Goal: Task Accomplishment & Management: Manage account settings

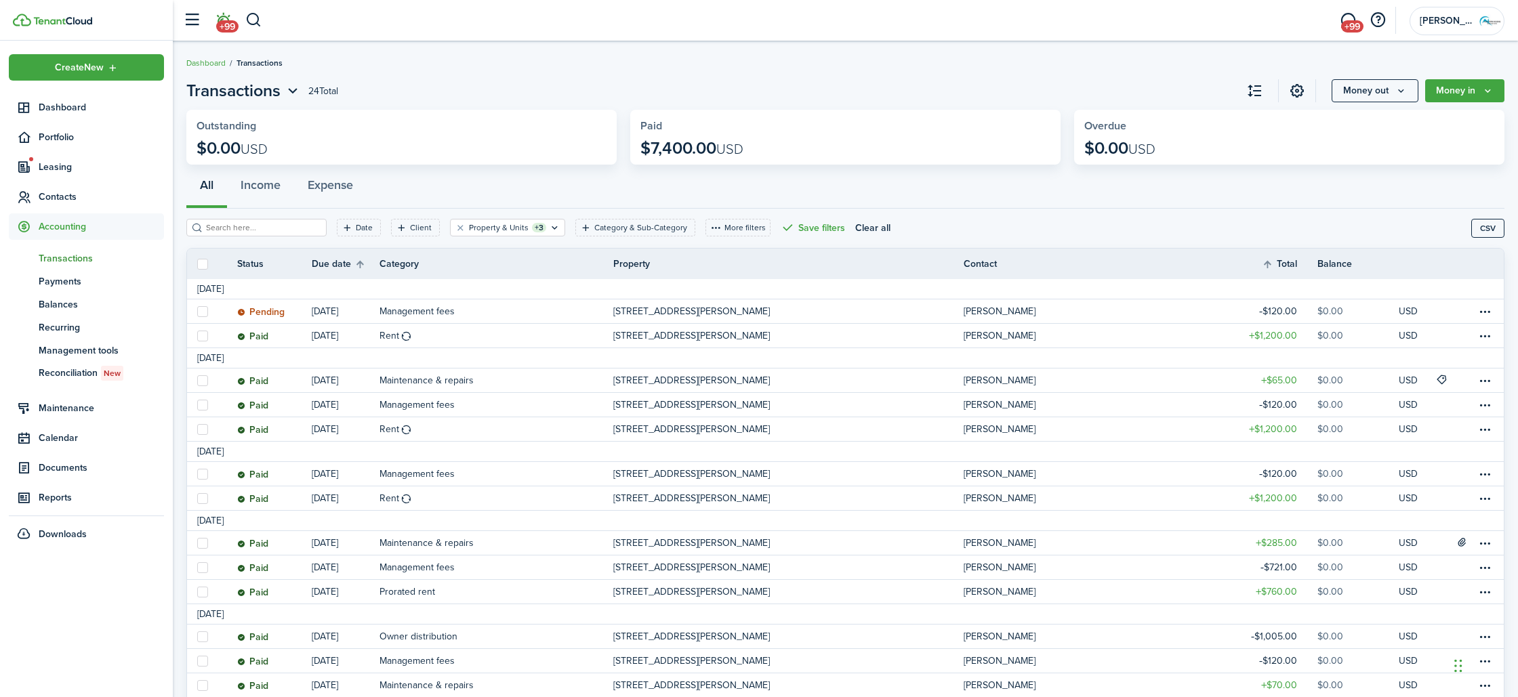
click at [230, 20] on span "+99" at bounding box center [227, 26] width 22 height 12
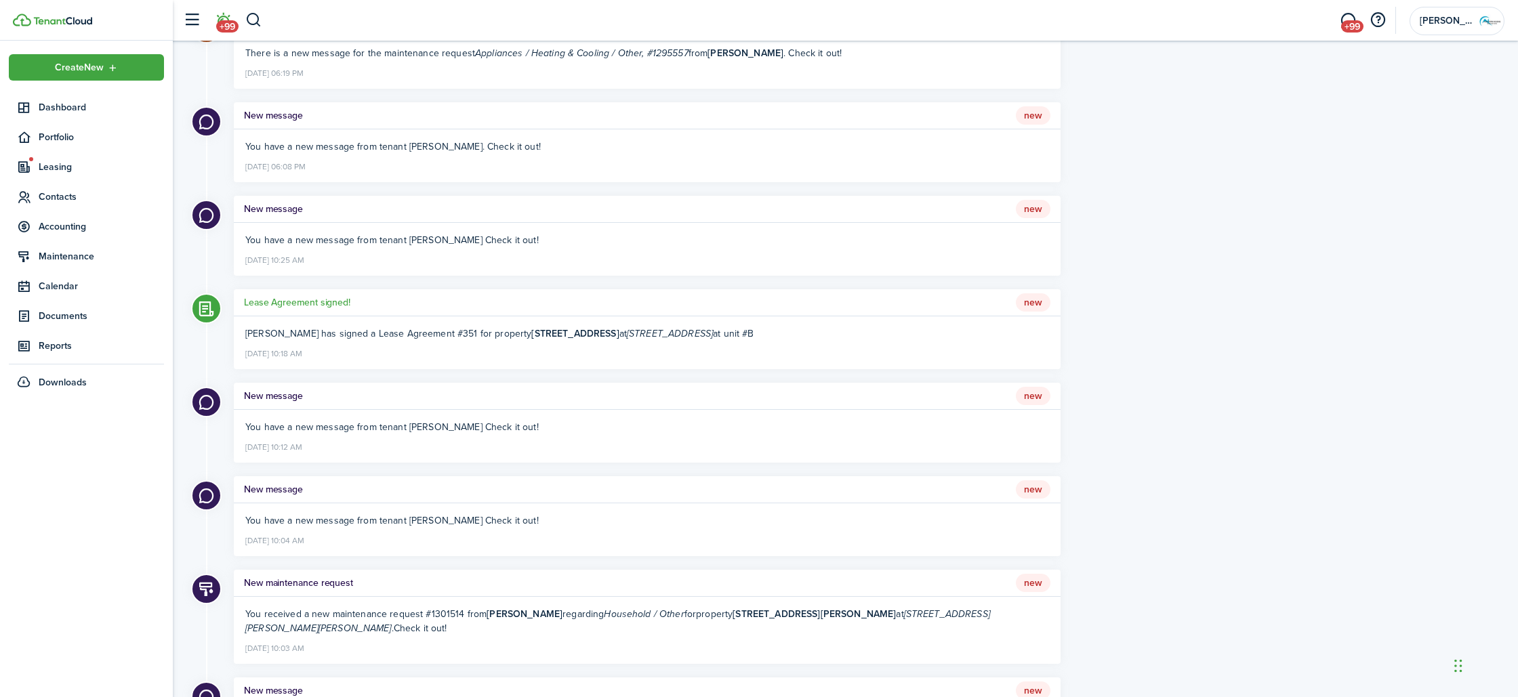
scroll to position [1351, 0]
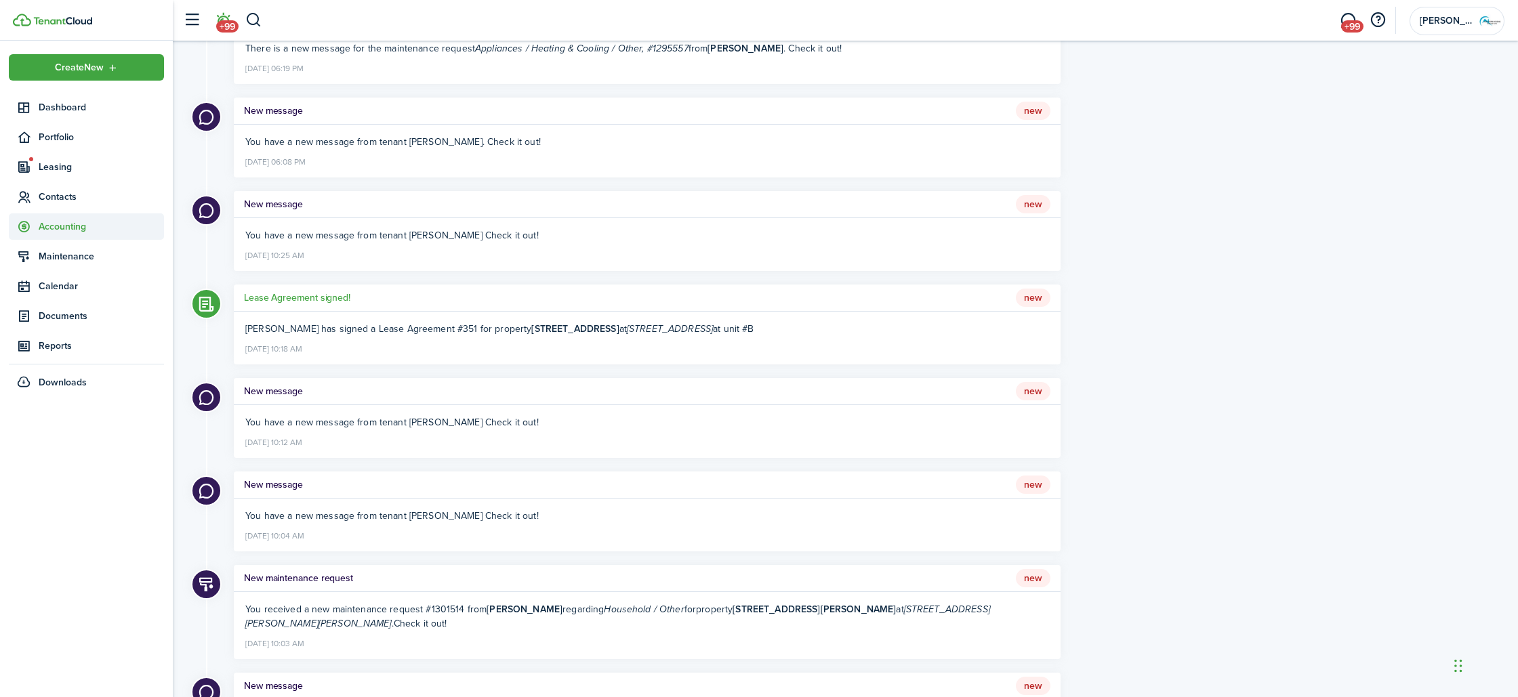
click at [53, 230] on span "Accounting" at bounding box center [101, 227] width 125 height 14
click at [99, 261] on span "Transactions" at bounding box center [101, 258] width 125 height 14
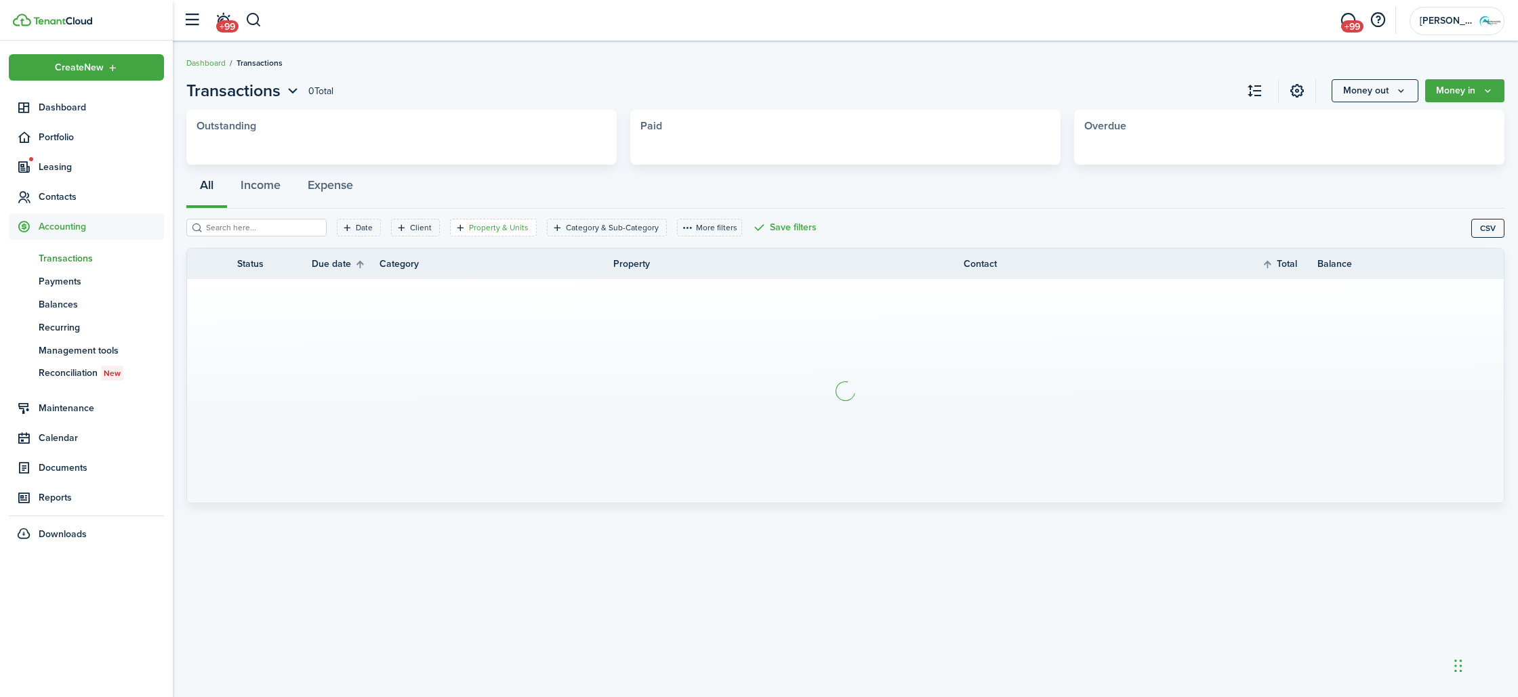
click at [469, 226] on filter-tag-label "Property & Units" at bounding box center [499, 228] width 60 height 12
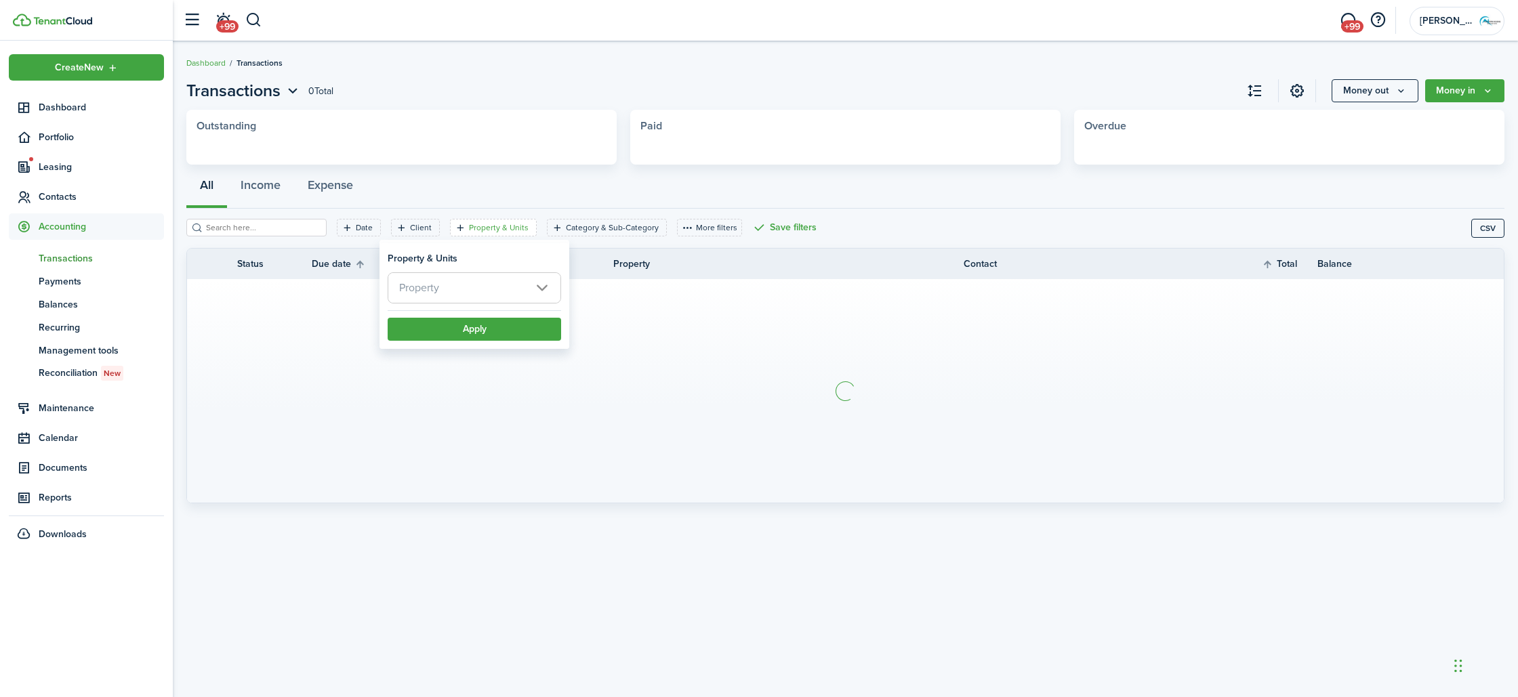
click at [472, 288] on span "Property" at bounding box center [474, 288] width 172 height 30
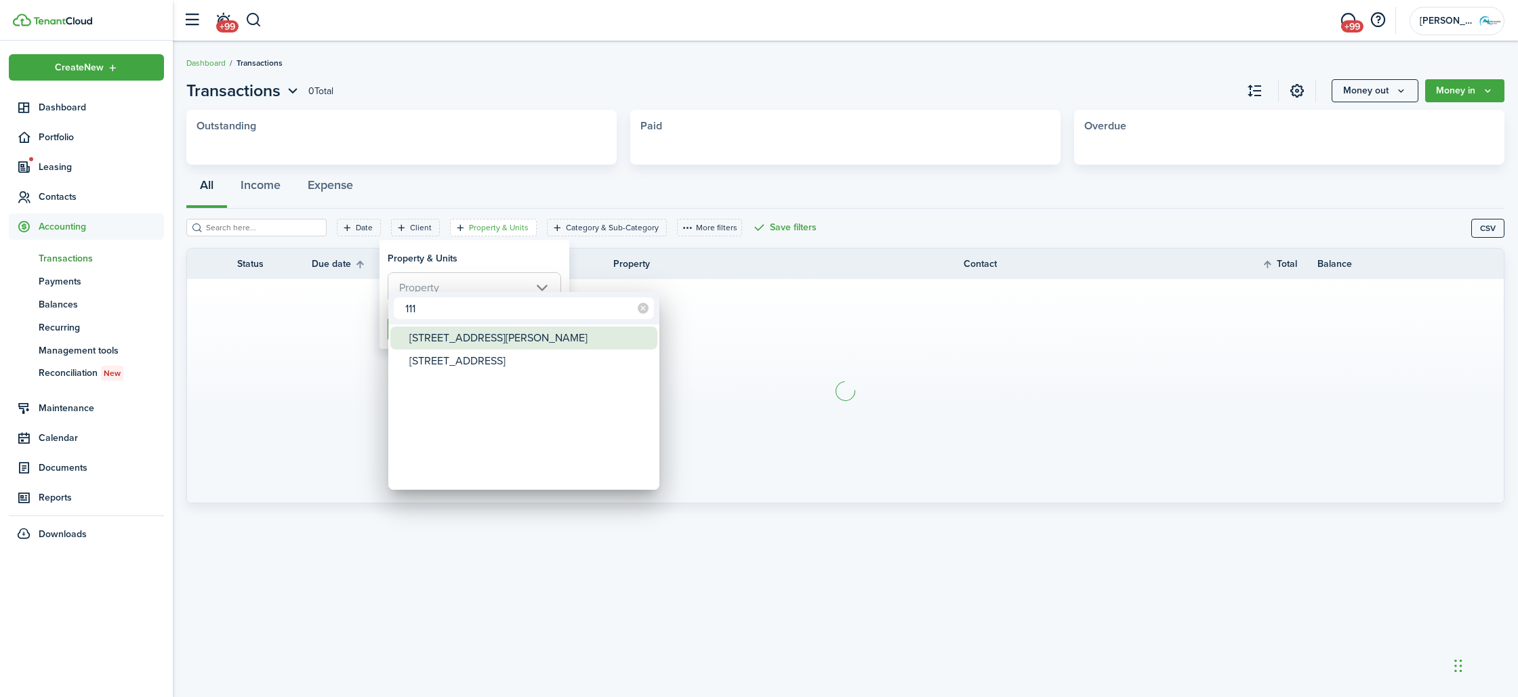
type input "111"
click at [426, 326] on mbsc-scrollview-base "[STREET_ADDRESS][GEOGRAPHIC_DATA][PERSON_NAME][STREET_ADDRESS]" at bounding box center [523, 407] width 271 height 163
click at [427, 333] on div "[STREET_ADDRESS][PERSON_NAME]" at bounding box center [529, 338] width 240 height 23
type input "[STREET_ADDRESS][PERSON_NAME]"
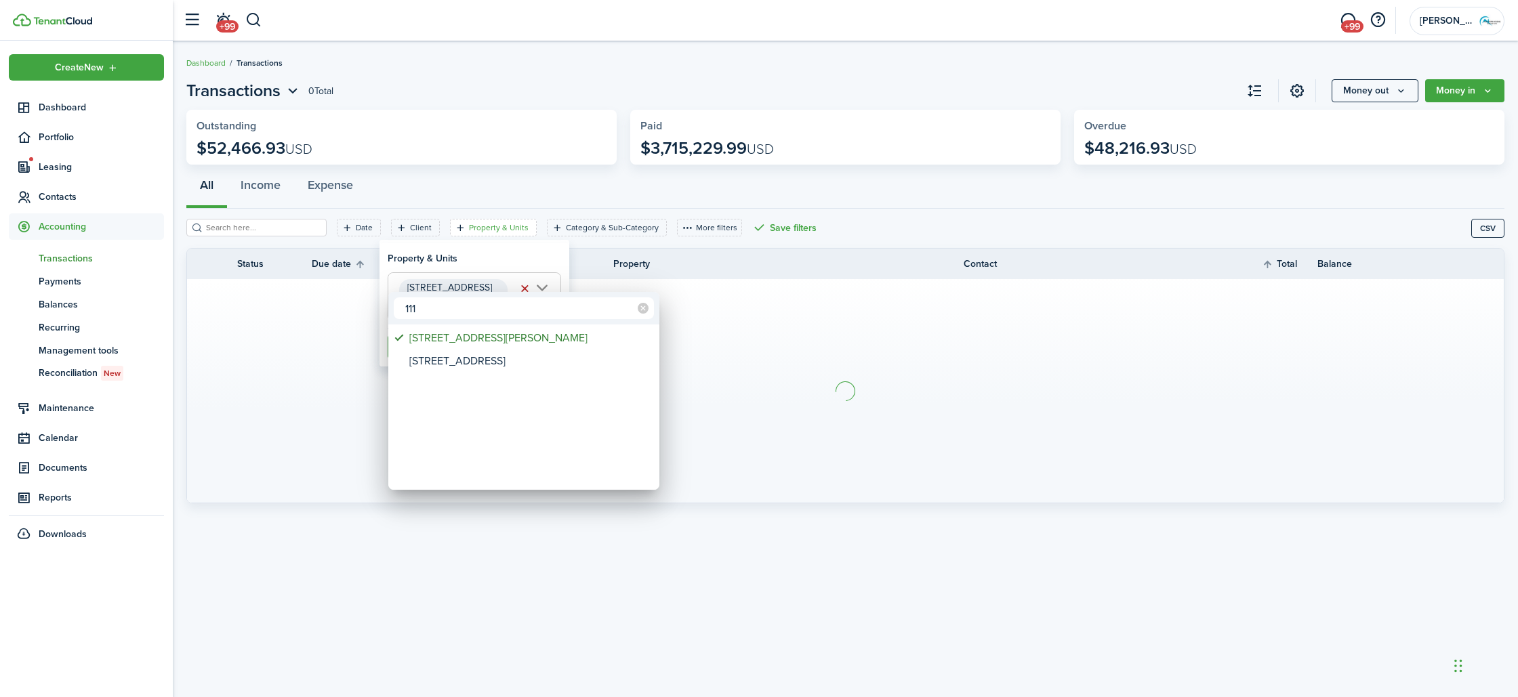
click at [725, 361] on div at bounding box center [759, 349] width 1735 height 914
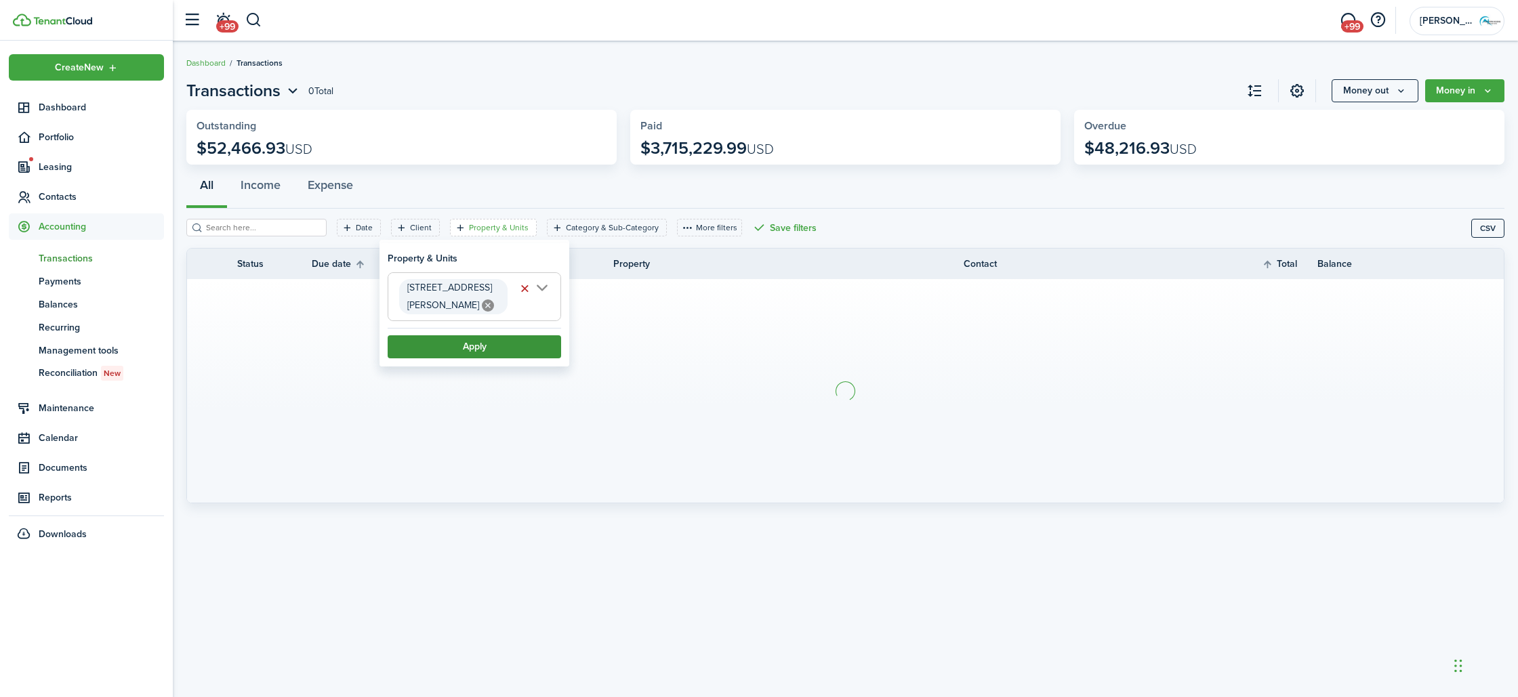
click at [457, 335] on button "Apply" at bounding box center [474, 346] width 173 height 23
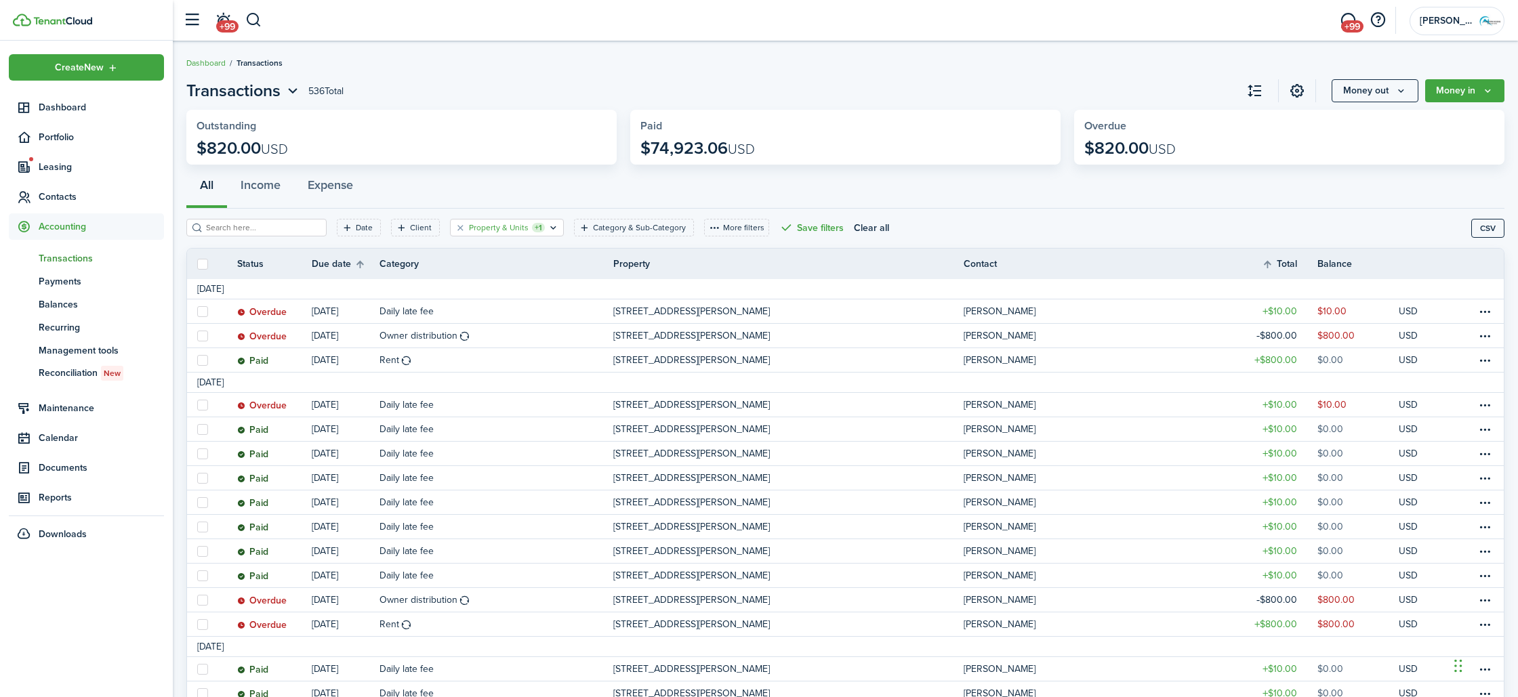
click at [500, 231] on filter-tag-label "Property & Units" at bounding box center [499, 228] width 60 height 12
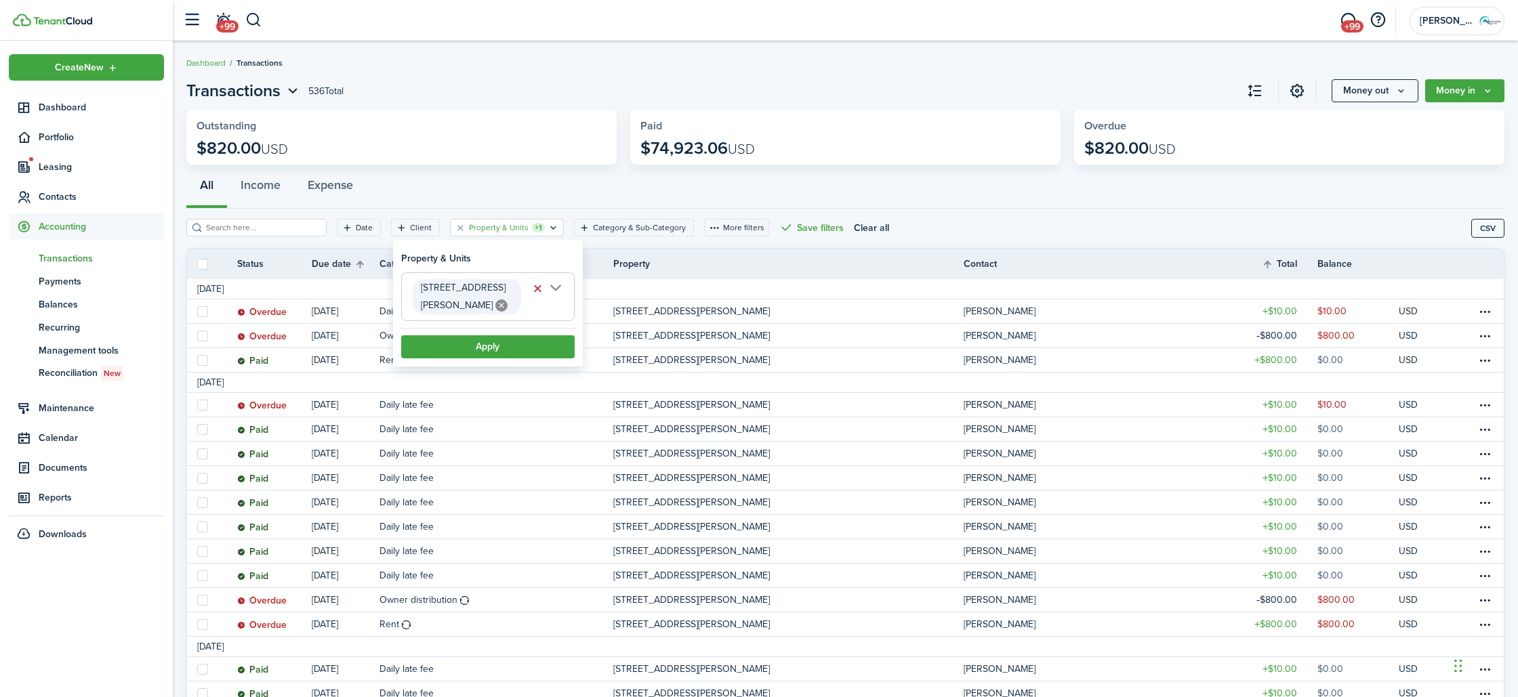
click at [495, 300] on icon at bounding box center [501, 306] width 12 height 12
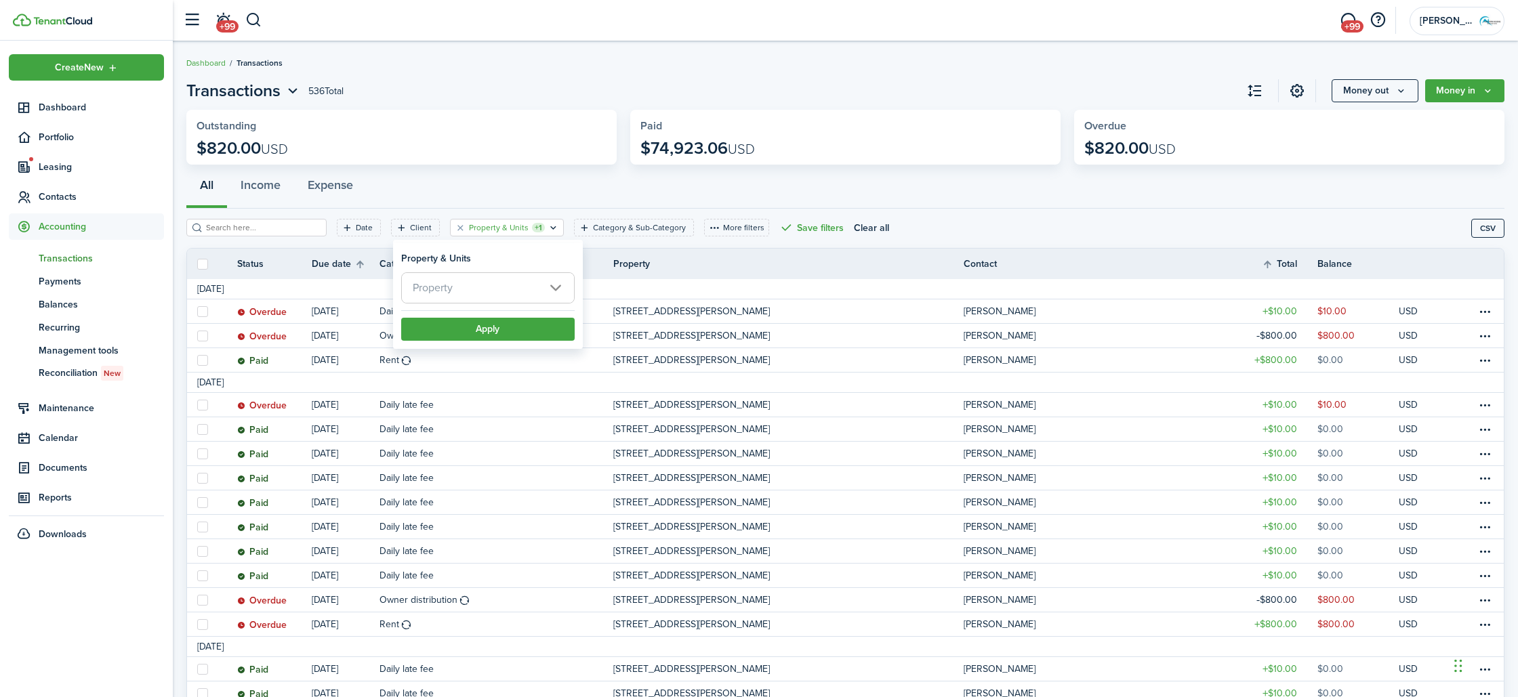
click at [488, 286] on span "Property" at bounding box center [488, 288] width 172 height 30
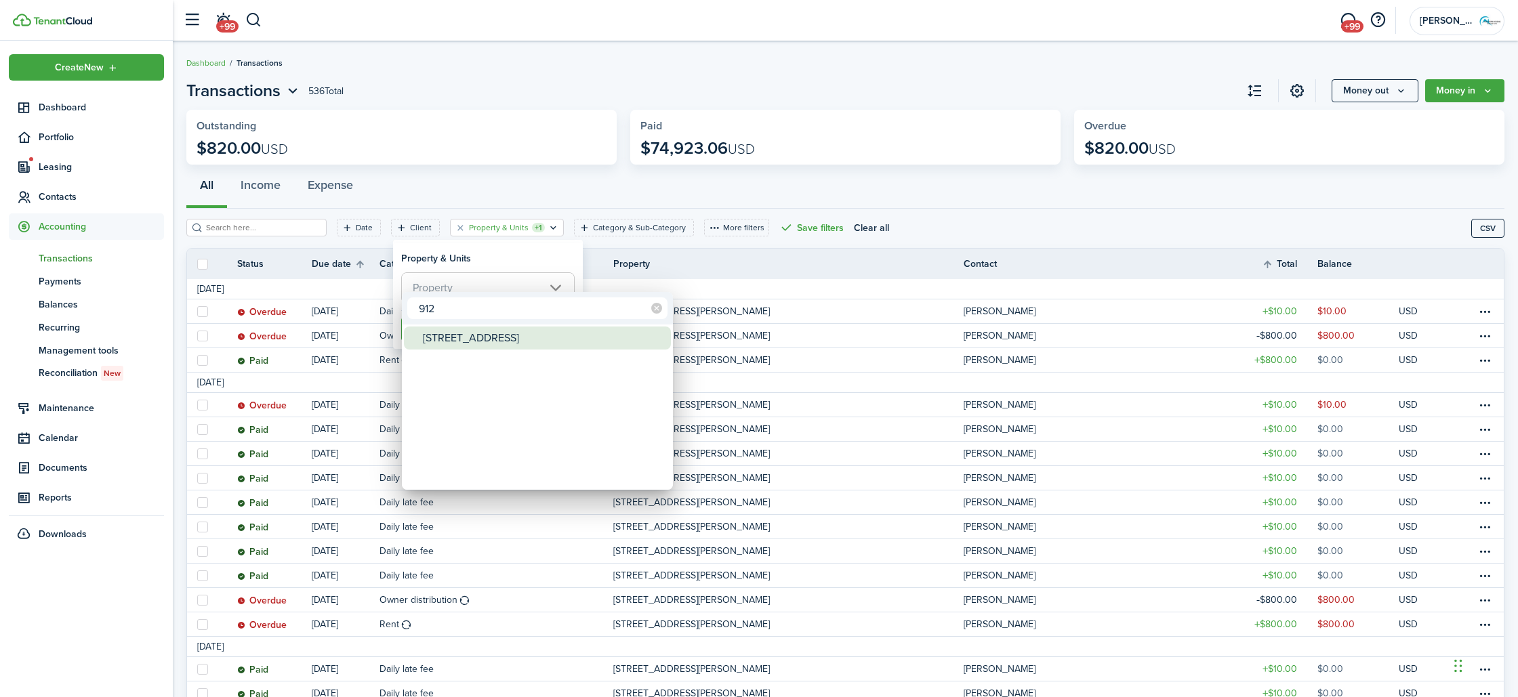
type input "912"
click at [464, 343] on div "[STREET_ADDRESS]" at bounding box center [543, 338] width 240 height 23
type input "[STREET_ADDRESS]"
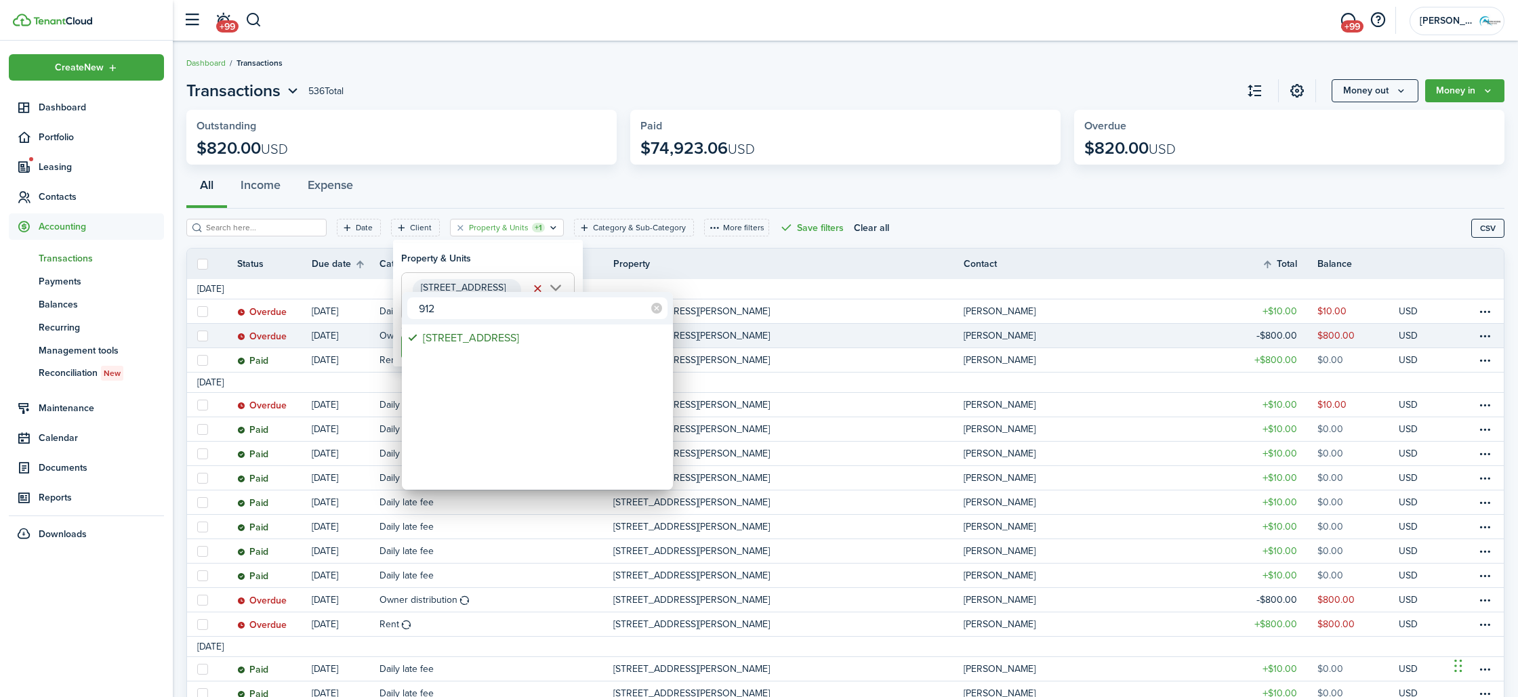
drag, startPoint x: 862, startPoint y: 354, endPoint x: 589, endPoint y: 342, distance: 273.3
click at [842, 354] on div at bounding box center [759, 349] width 1735 height 914
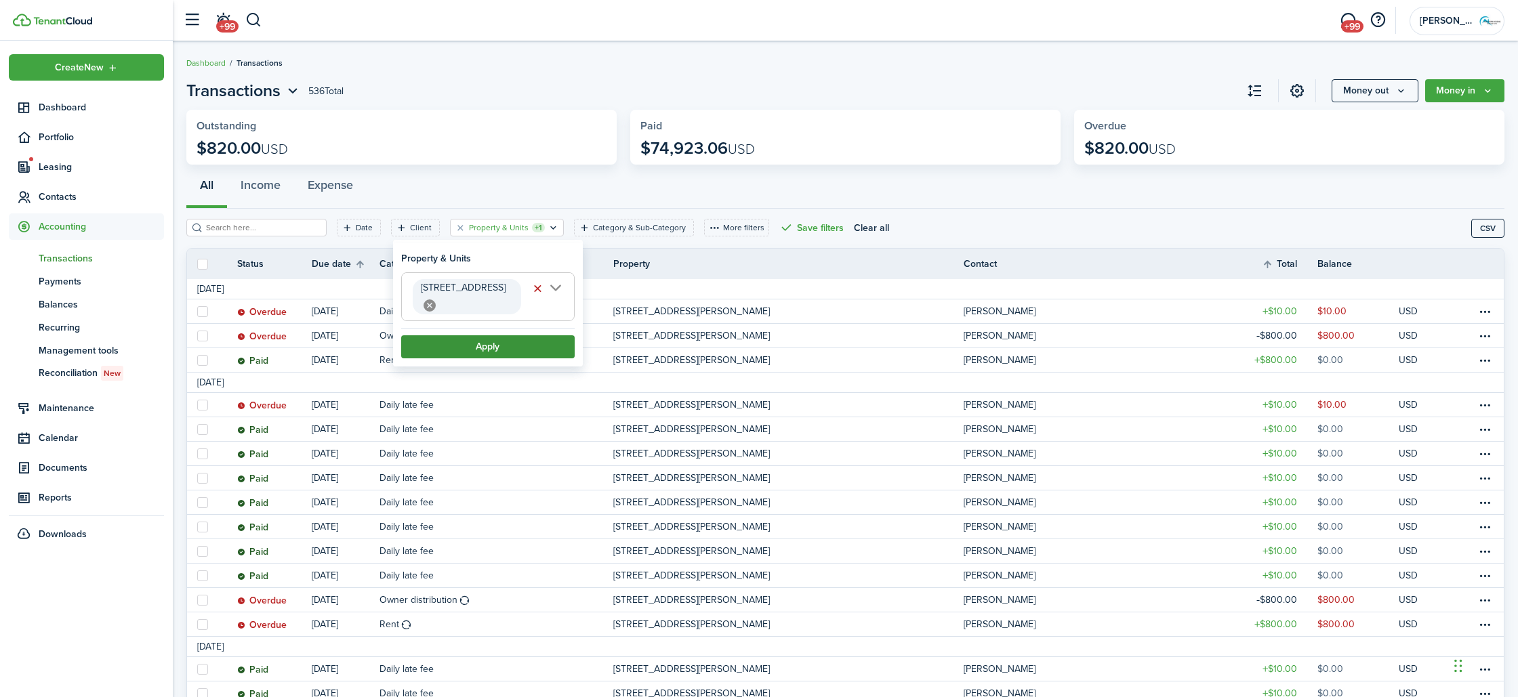
click at [495, 335] on button "Apply" at bounding box center [487, 346] width 173 height 23
